Goal: Obtain resource: Download file/media

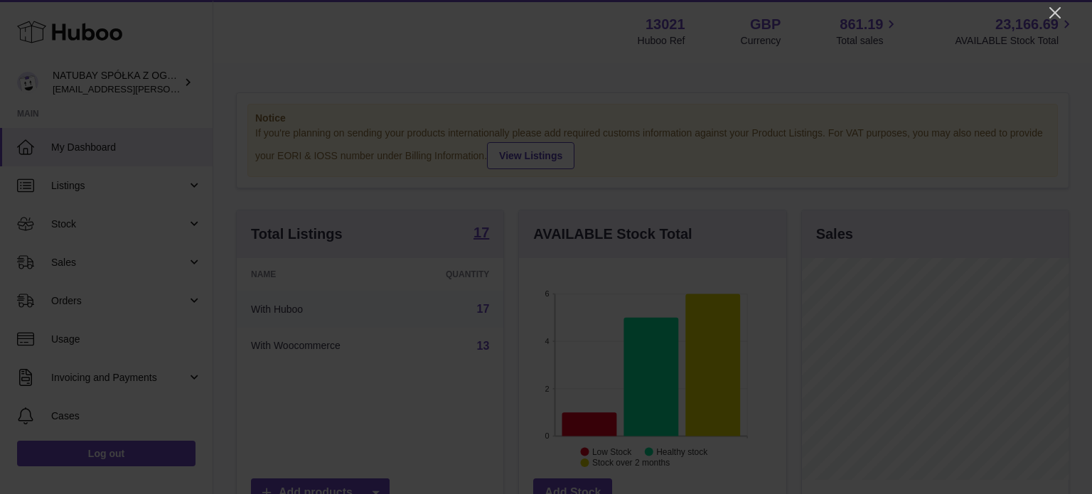
scroll to position [222, 267]
click at [1057, 11] on icon "Close" at bounding box center [1054, 12] width 11 height 11
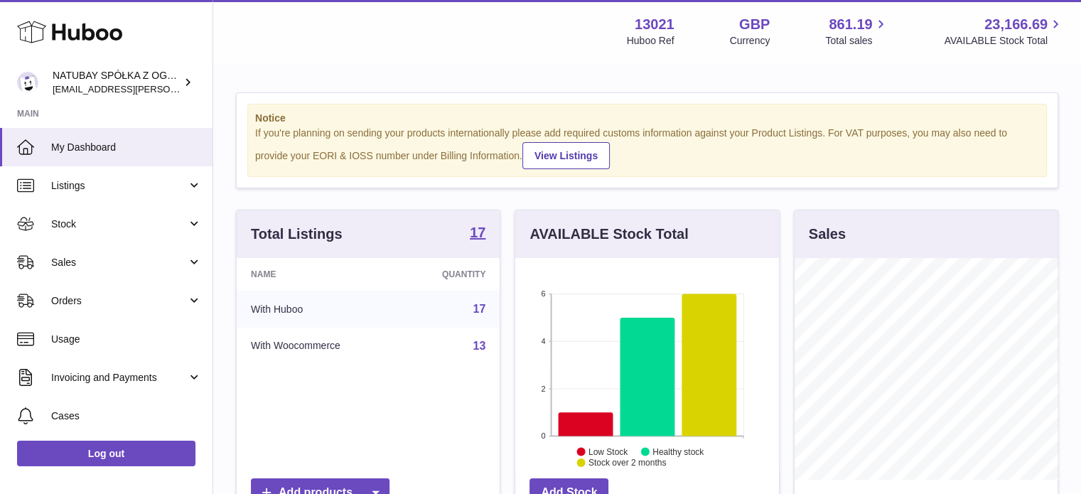
scroll to position [710686, 710644]
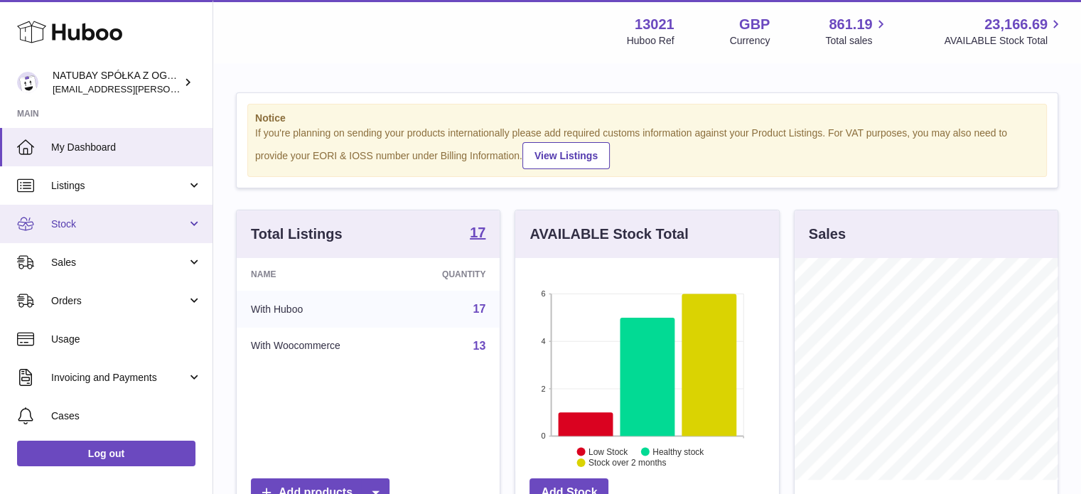
click at [83, 231] on link "Stock" at bounding box center [106, 224] width 213 height 38
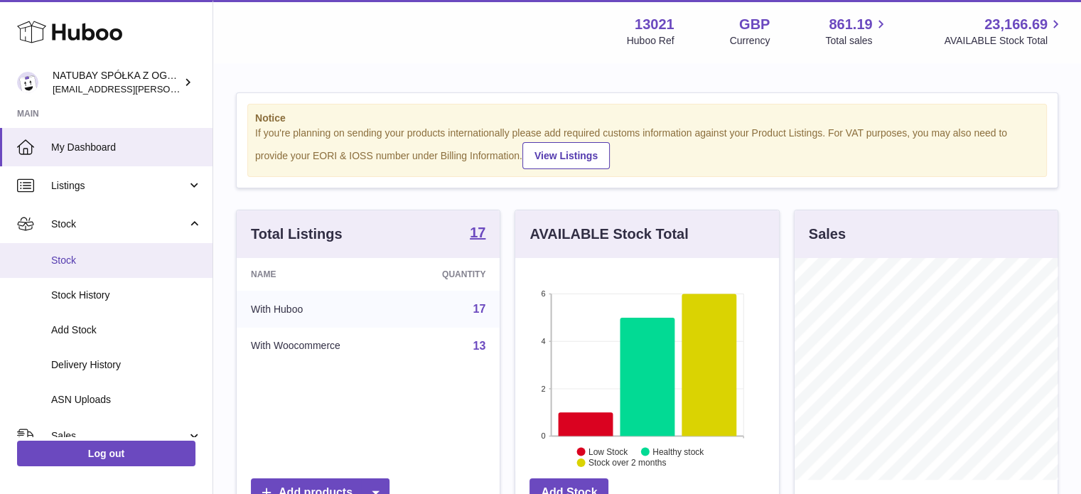
click at [97, 269] on link "Stock" at bounding box center [106, 260] width 213 height 35
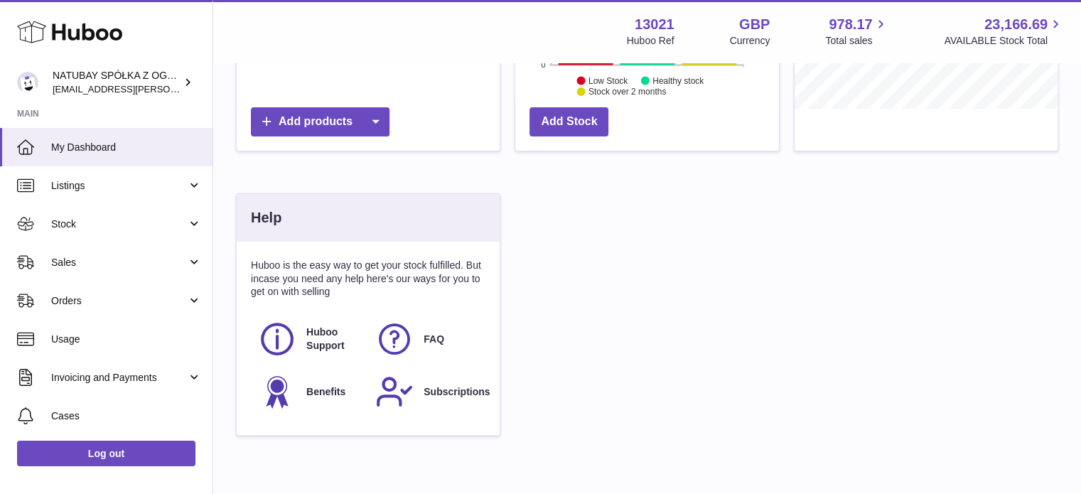
scroll to position [427, 0]
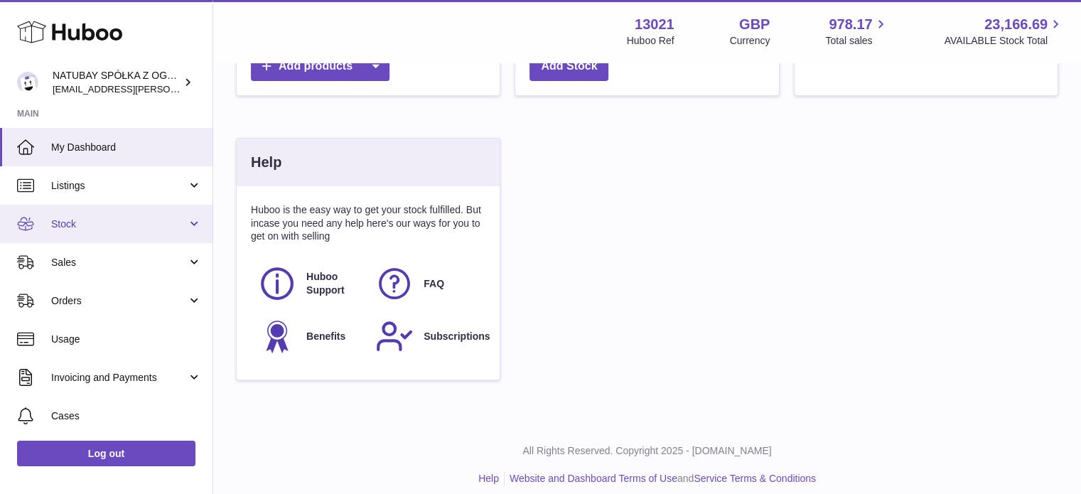
click at [85, 219] on span "Stock" at bounding box center [119, 225] width 136 height 14
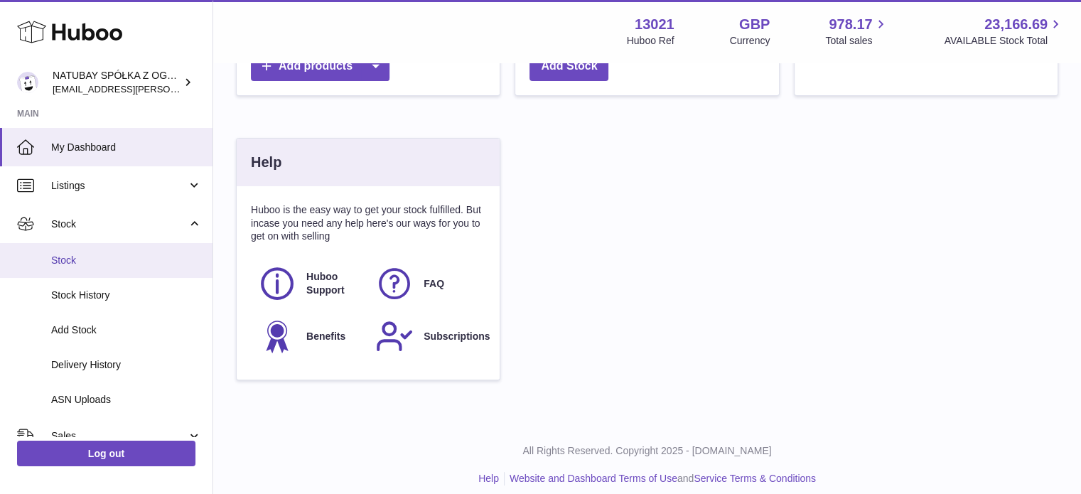
click at [77, 246] on link "Stock" at bounding box center [106, 260] width 213 height 35
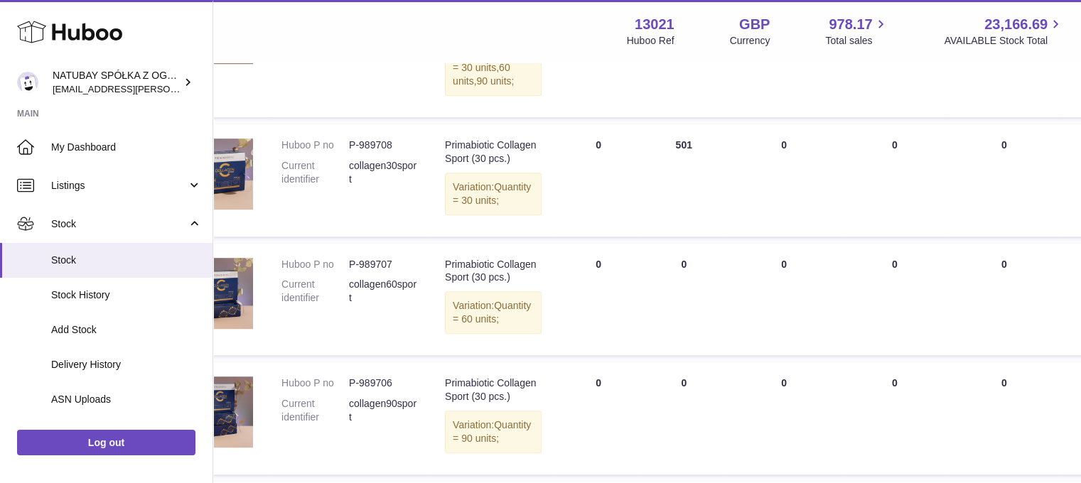
scroll to position [853, 0]
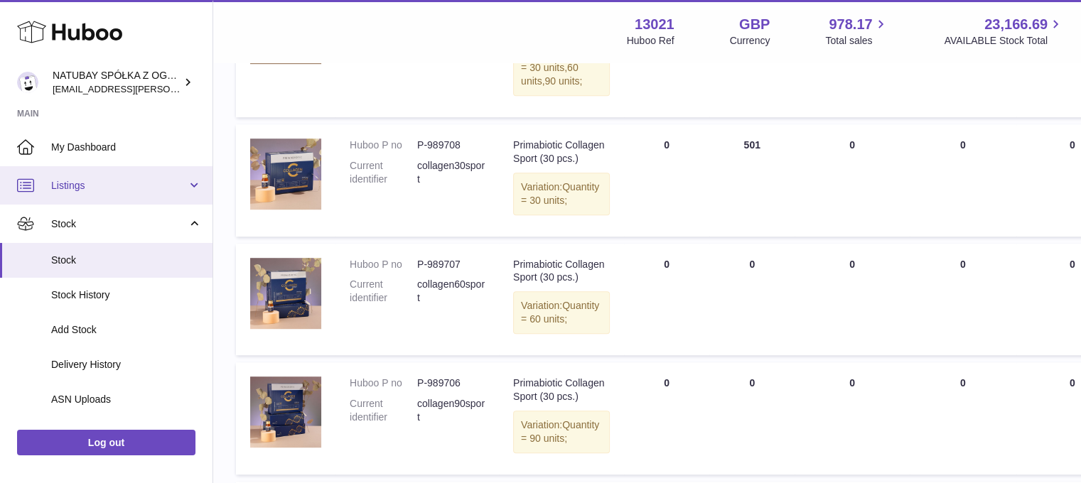
click at [119, 183] on span "Listings" at bounding box center [119, 186] width 136 height 14
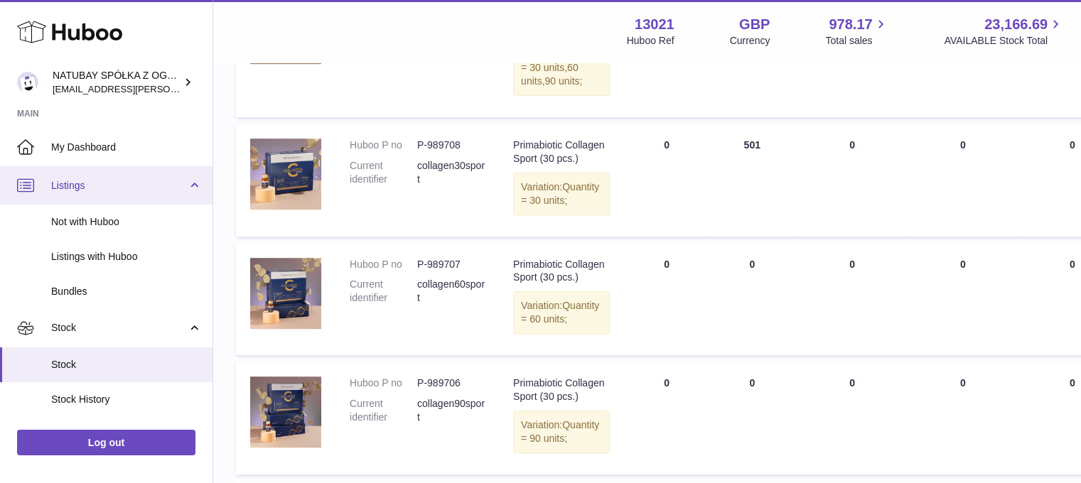
click at [118, 181] on span "Listings" at bounding box center [119, 186] width 136 height 14
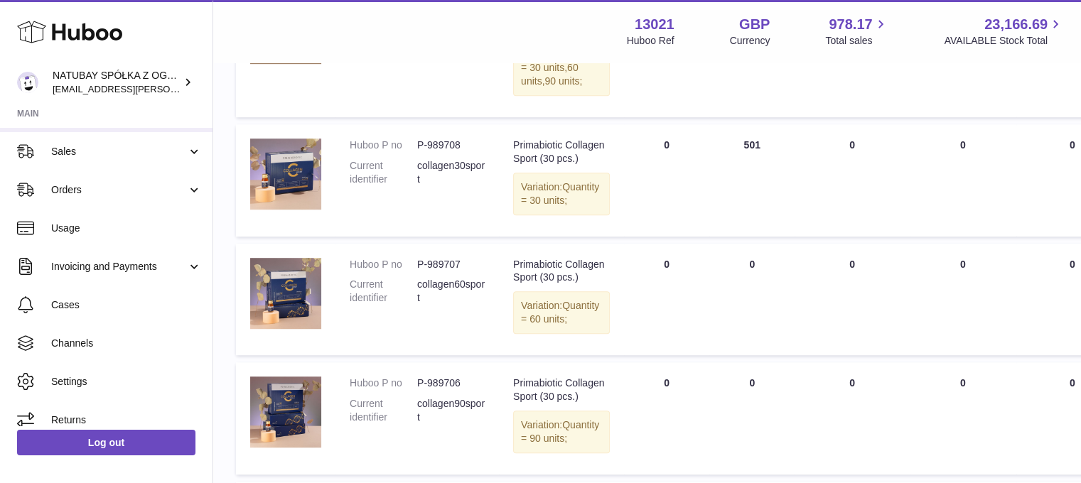
scroll to position [286, 0]
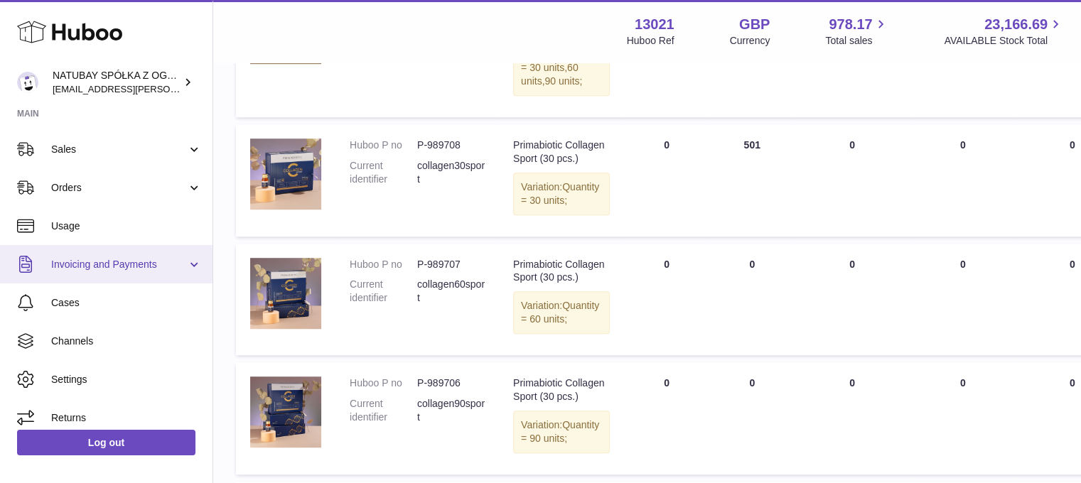
click at [136, 257] on link "Invoicing and Payments" at bounding box center [106, 264] width 213 height 38
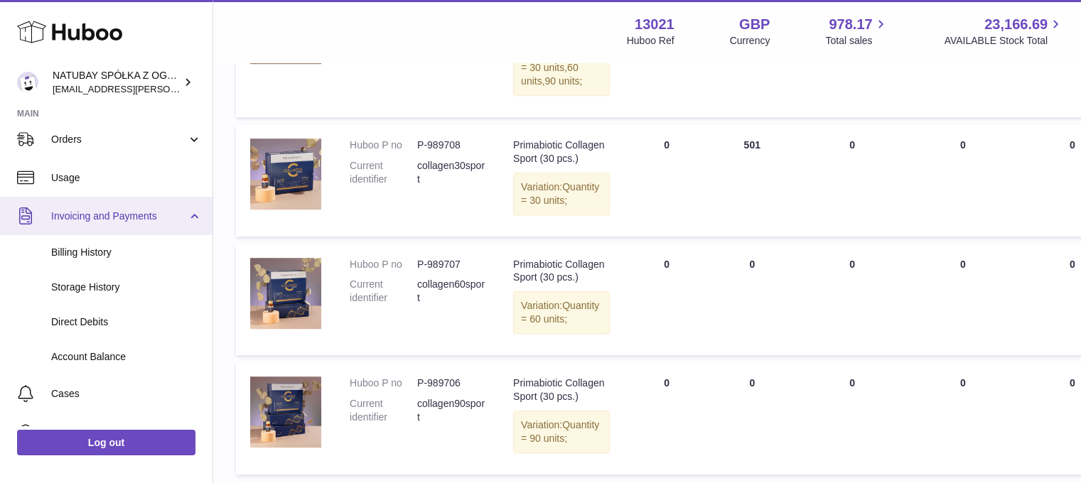
scroll to position [358, 0]
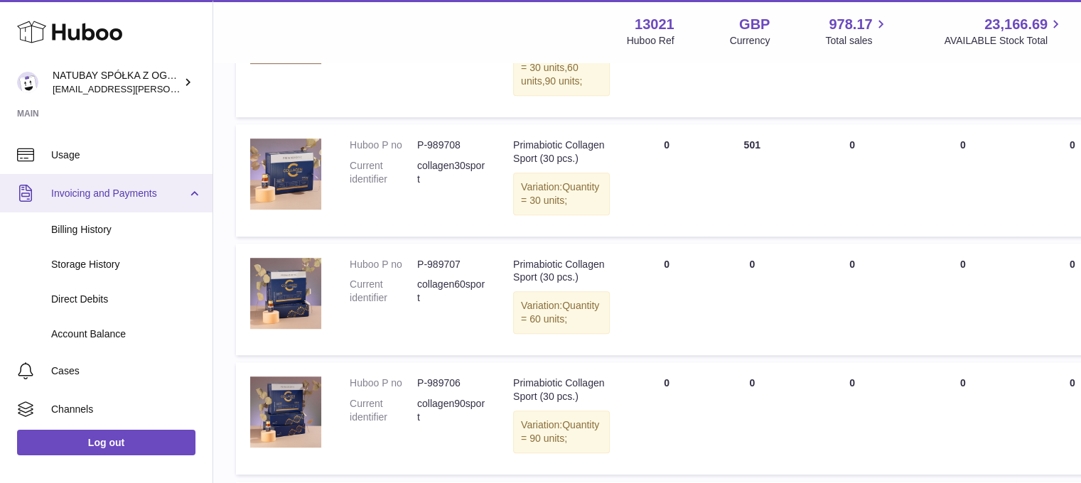
click at [158, 195] on span "Invoicing and Payments" at bounding box center [119, 194] width 136 height 14
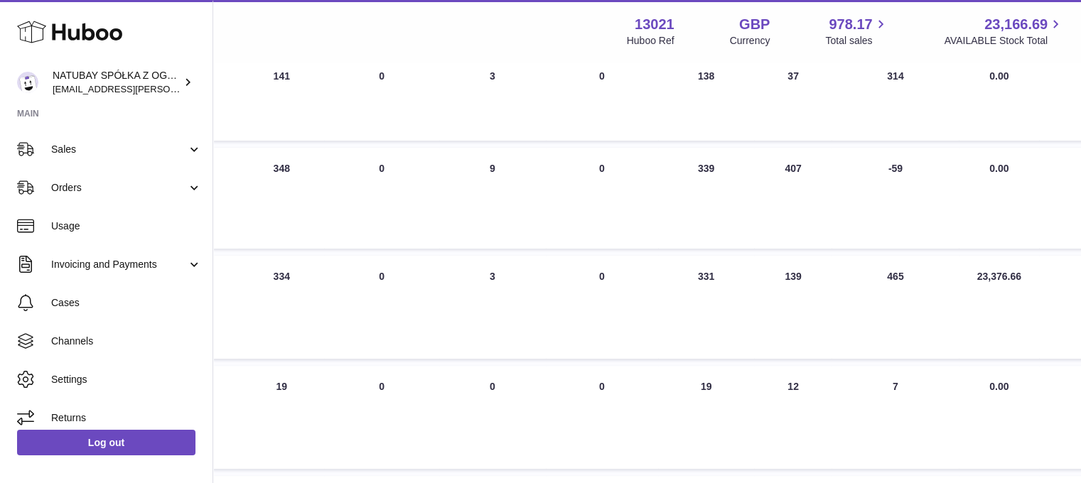
scroll to position [0, 471]
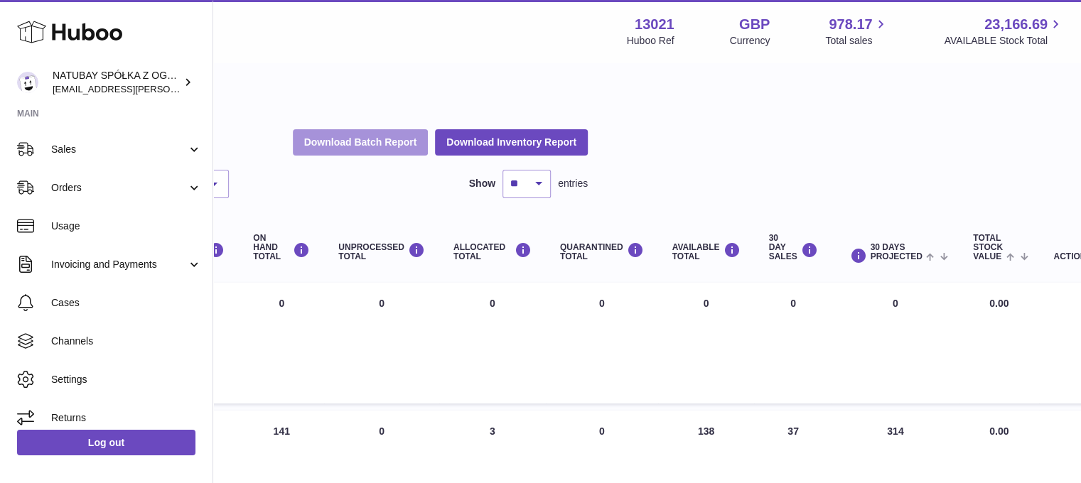
click at [361, 151] on button "Download Batch Report" at bounding box center [361, 142] width 136 height 26
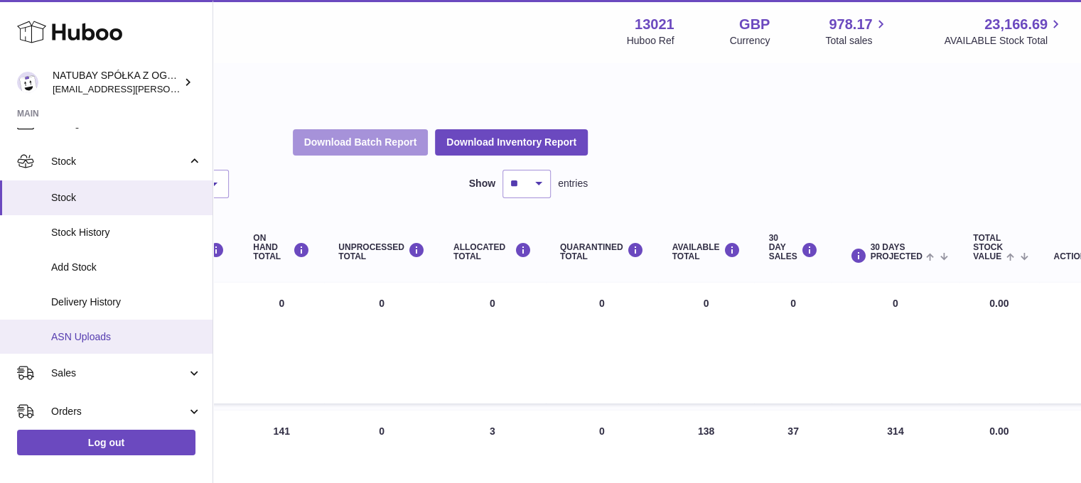
scroll to position [2, 0]
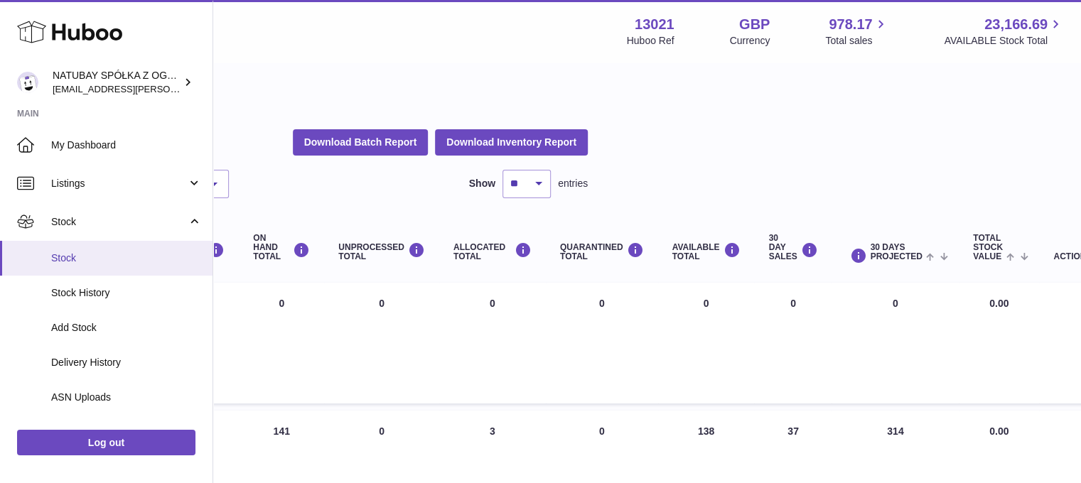
click at [85, 254] on span "Stock" at bounding box center [126, 259] width 151 height 14
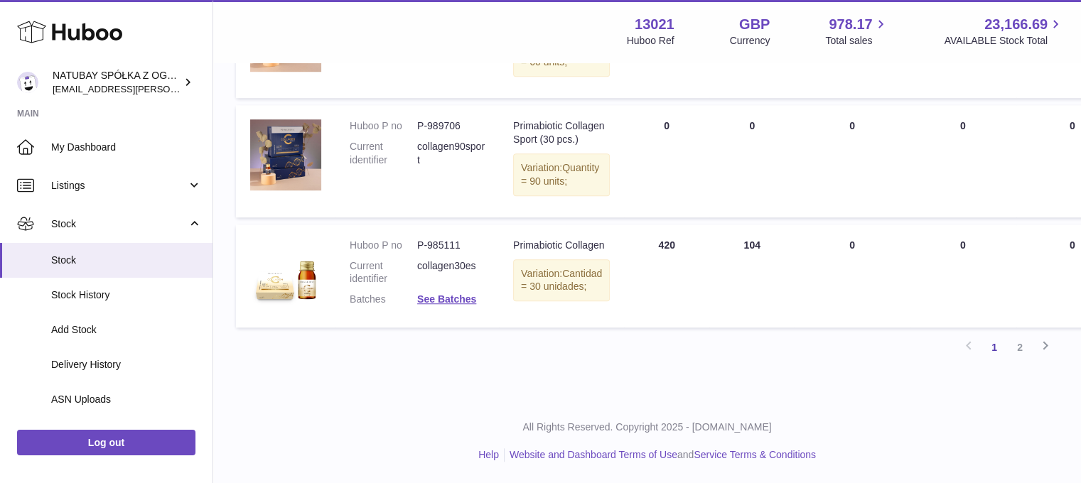
scroll to position [1250, 0]
click at [1017, 346] on link "2" at bounding box center [1020, 348] width 26 height 26
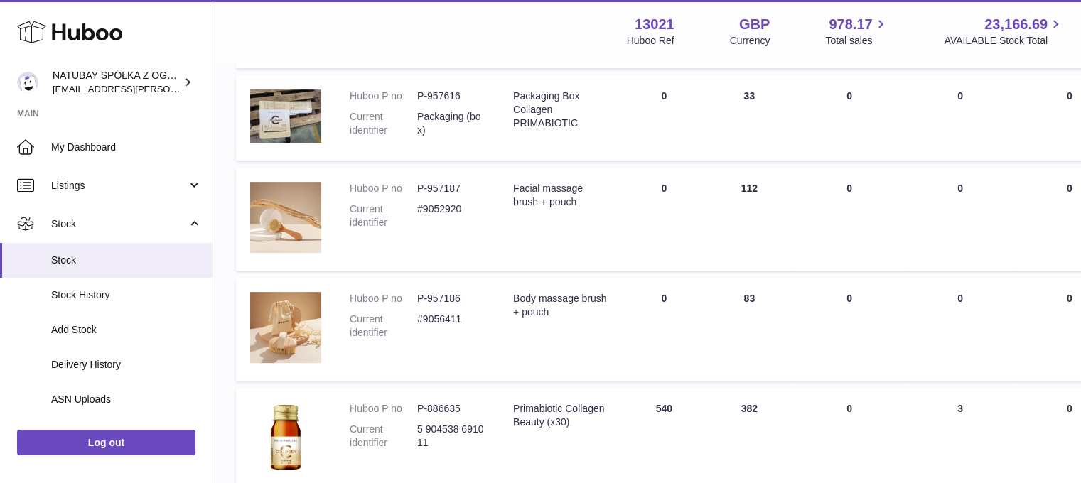
scroll to position [562, 0]
